Goal: Obtain resource: Obtain resource

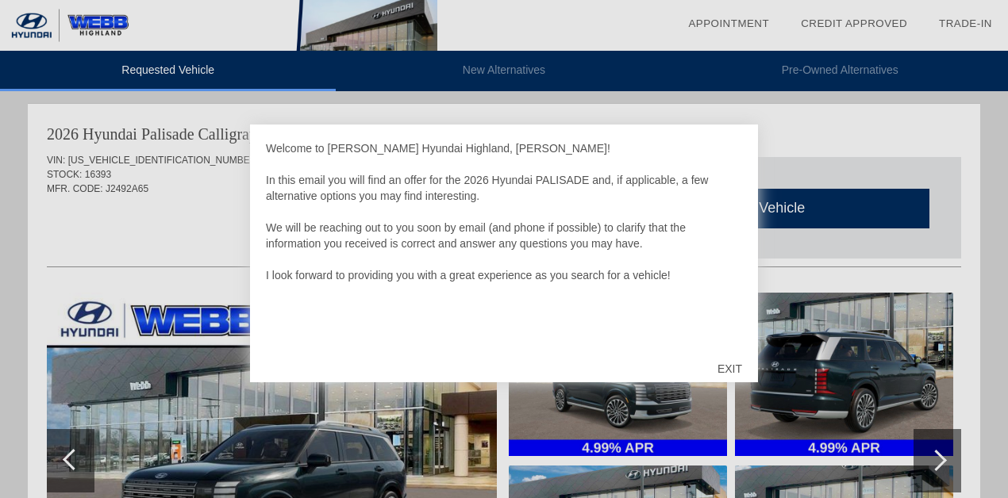
click at [732, 368] on div "EXIT" at bounding box center [729, 369] width 56 height 48
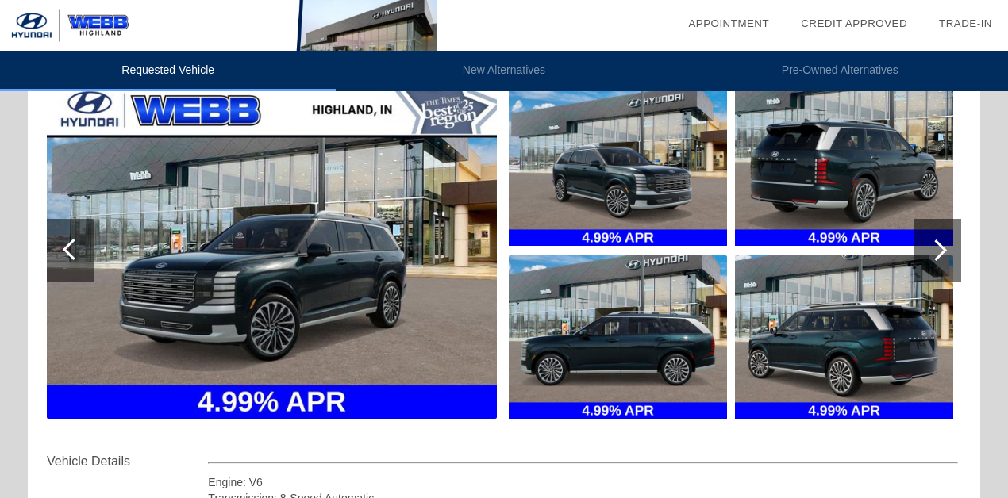
scroll to position [212, 0]
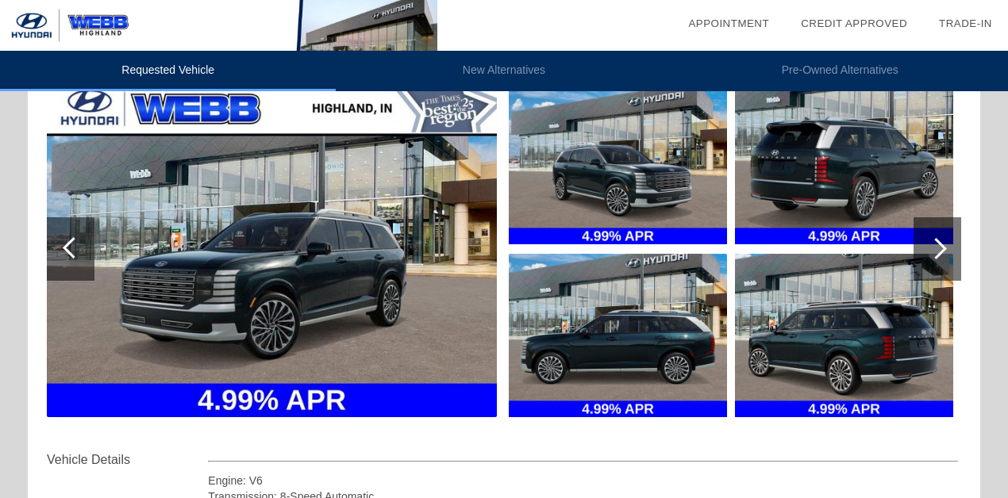
click at [335, 305] on img at bounding box center [272, 249] width 450 height 336
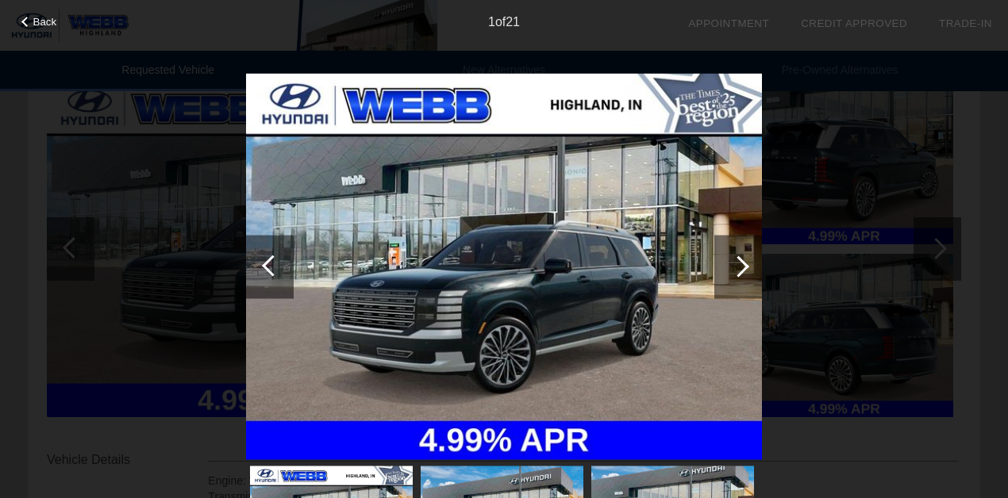
click at [741, 267] on div at bounding box center [738, 265] width 21 height 21
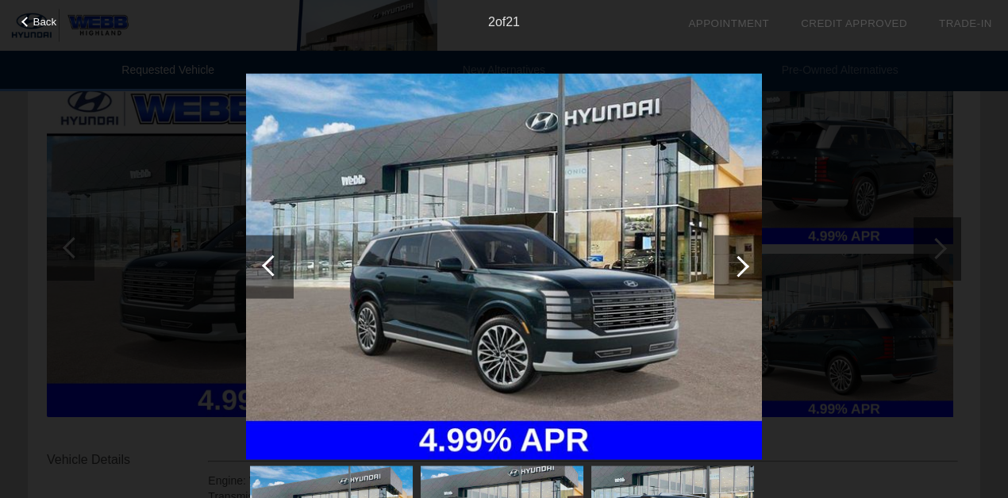
click at [741, 267] on div at bounding box center [738, 265] width 21 height 21
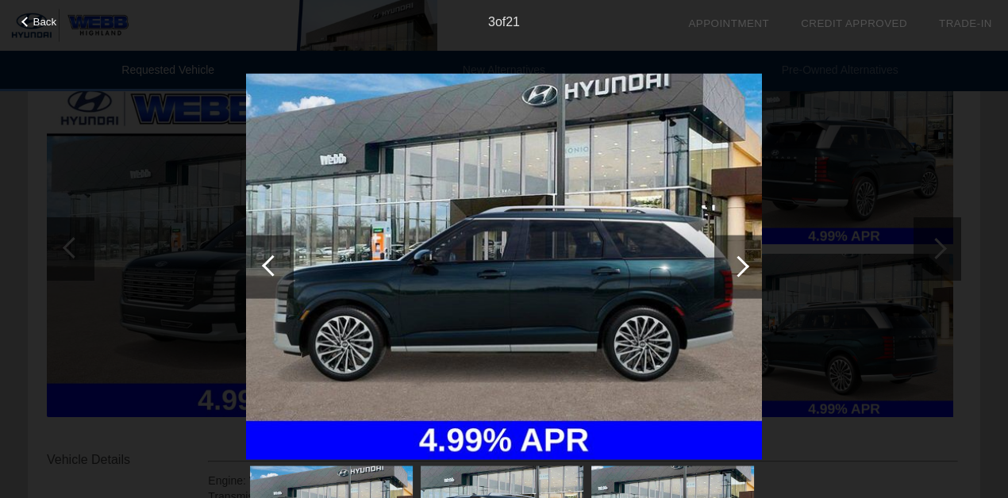
click at [741, 267] on div at bounding box center [738, 265] width 21 height 21
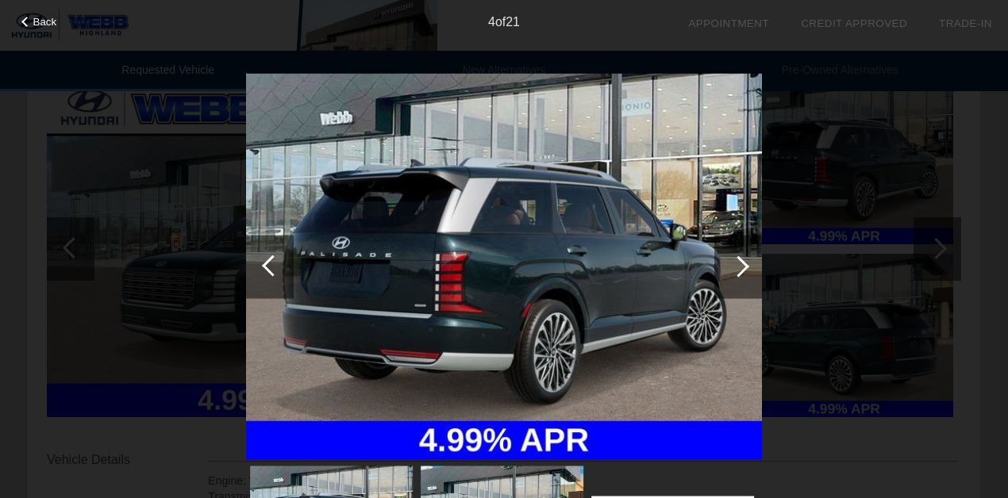
click at [741, 267] on div at bounding box center [738, 265] width 21 height 21
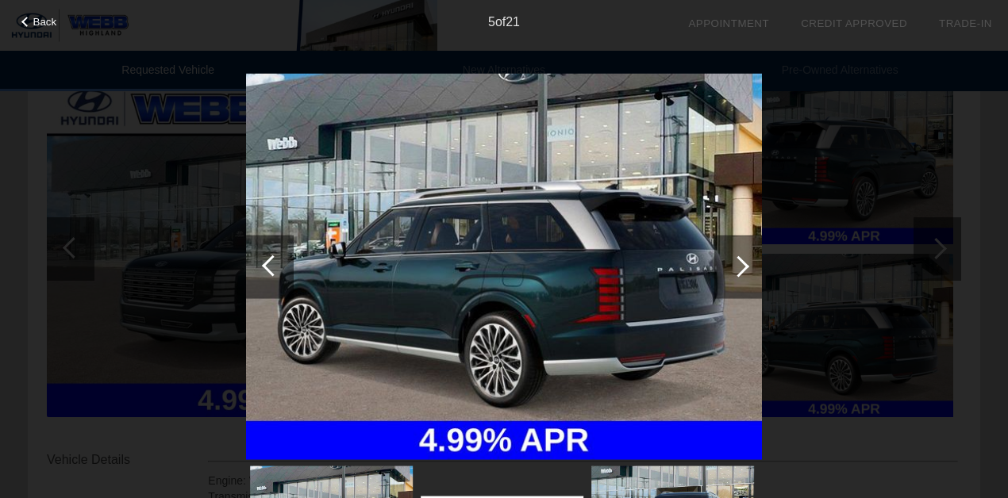
click at [742, 267] on div at bounding box center [738, 265] width 21 height 21
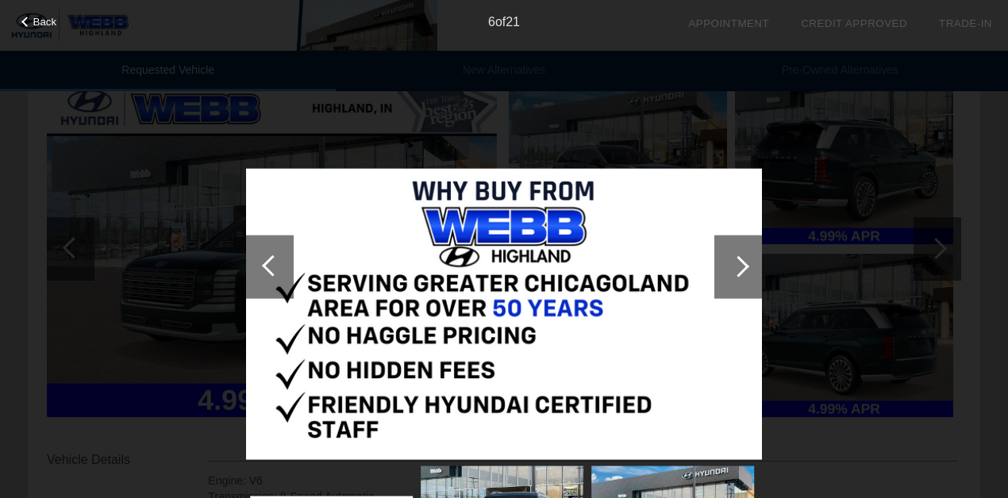
click at [741, 267] on div at bounding box center [738, 265] width 21 height 21
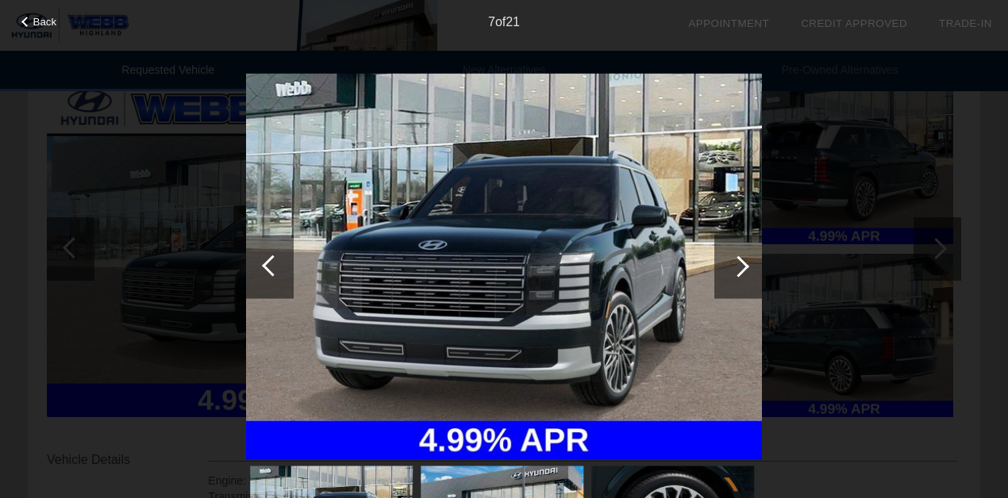
click at [744, 265] on div at bounding box center [738, 265] width 21 height 21
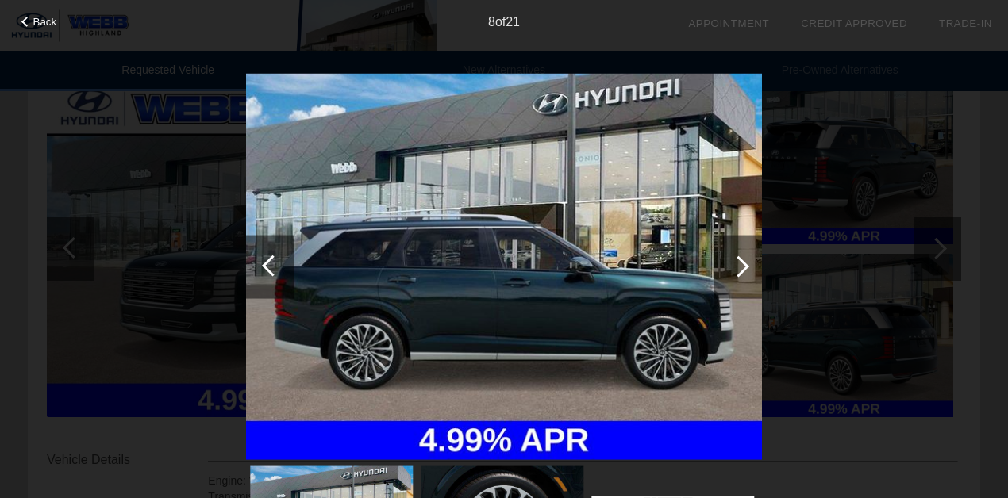
click at [744, 265] on div at bounding box center [738, 265] width 21 height 21
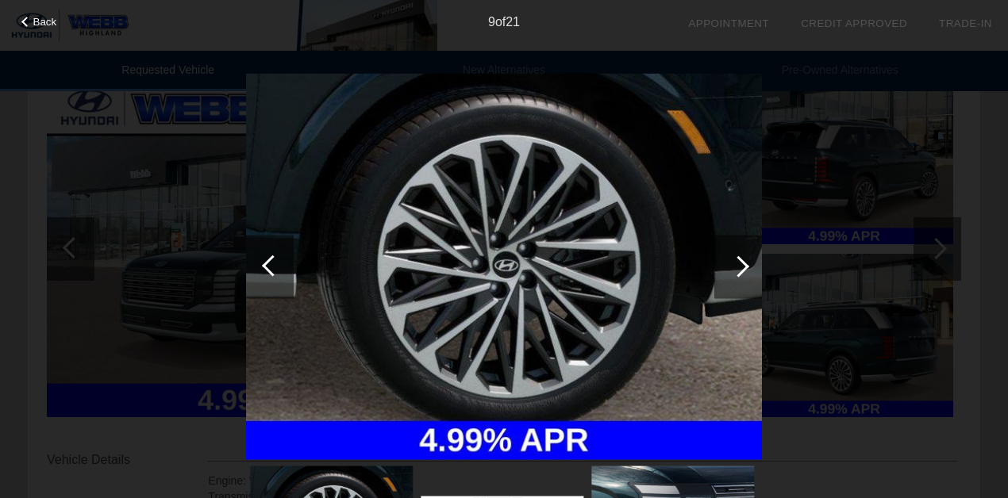
click at [744, 265] on div at bounding box center [738, 265] width 21 height 21
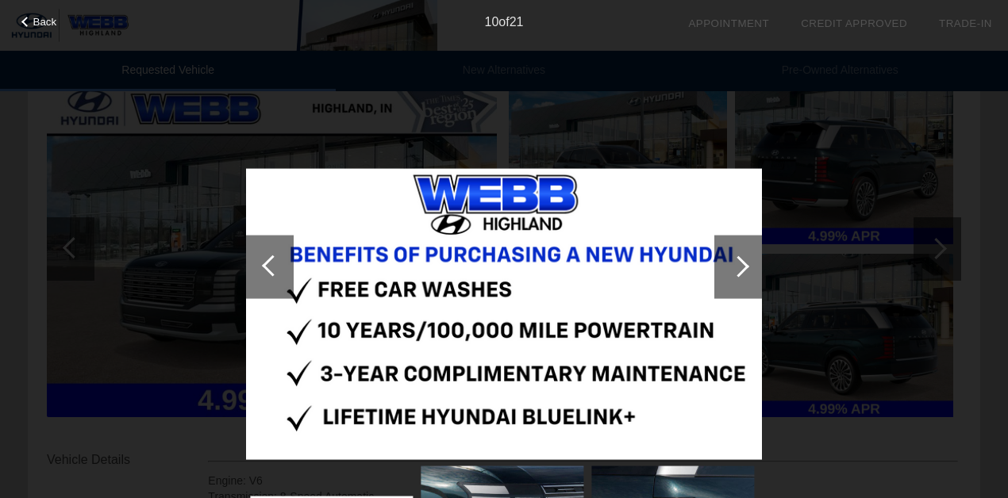
click at [744, 265] on div at bounding box center [738, 265] width 21 height 21
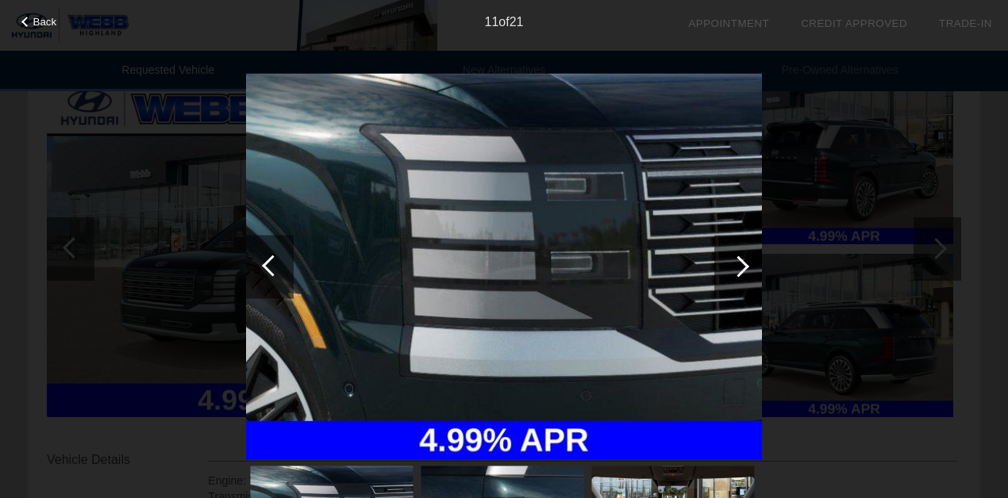
click at [744, 265] on div at bounding box center [738, 265] width 21 height 21
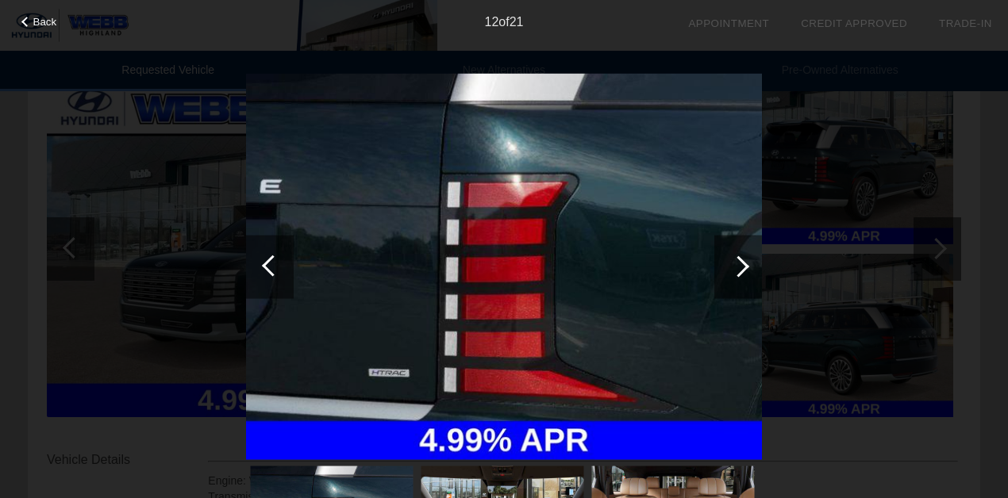
click at [744, 265] on div at bounding box center [738, 265] width 21 height 21
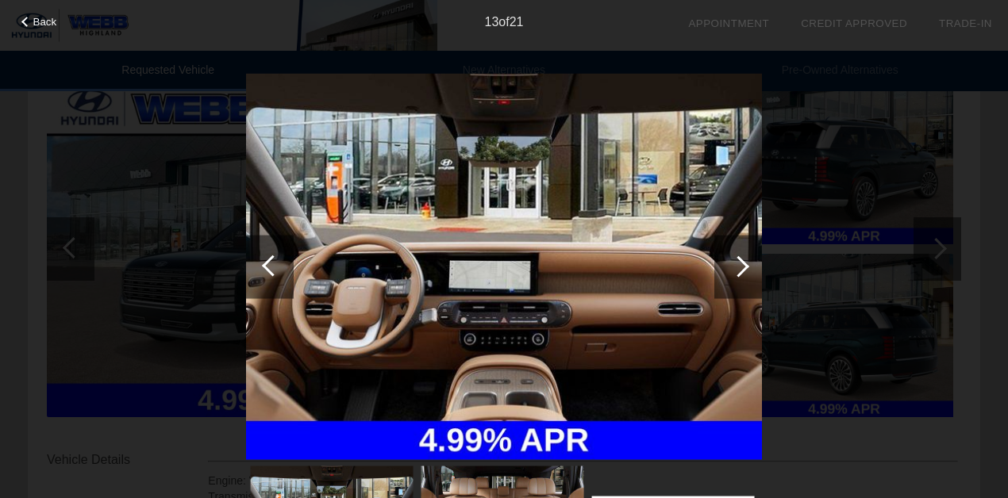
click at [744, 265] on div at bounding box center [738, 265] width 21 height 21
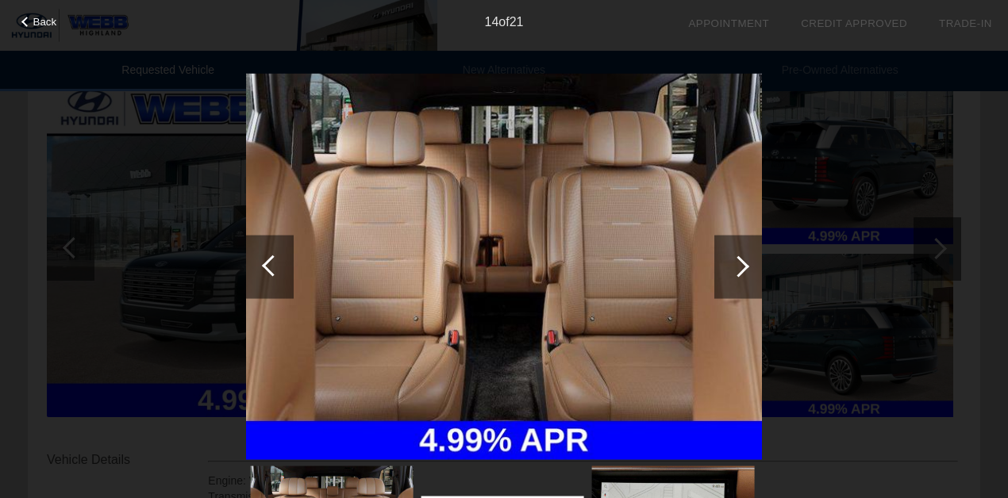
click at [744, 265] on div at bounding box center [738, 265] width 21 height 21
